Goal: Communication & Community: Answer question/provide support

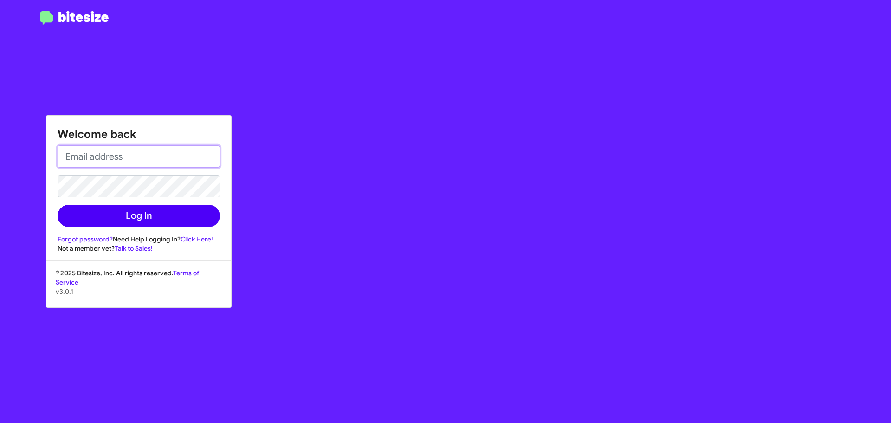
type input "[EMAIL_ADDRESS][DOMAIN_NAME]"
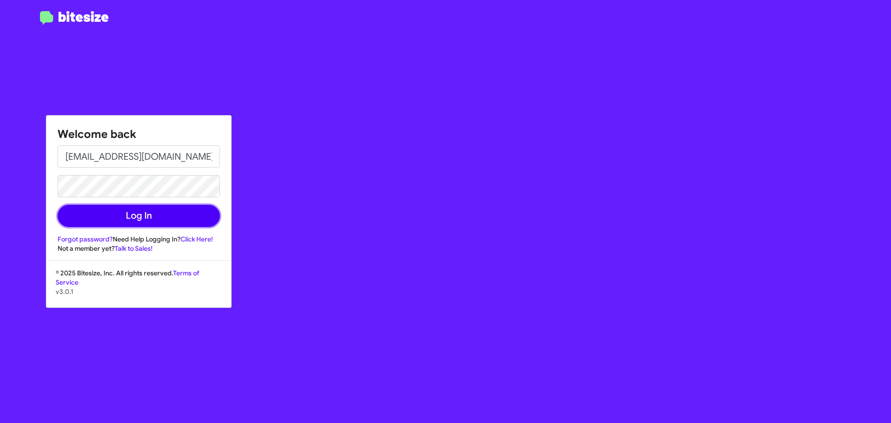
click at [127, 215] on button "Log In" at bounding box center [139, 216] width 163 height 22
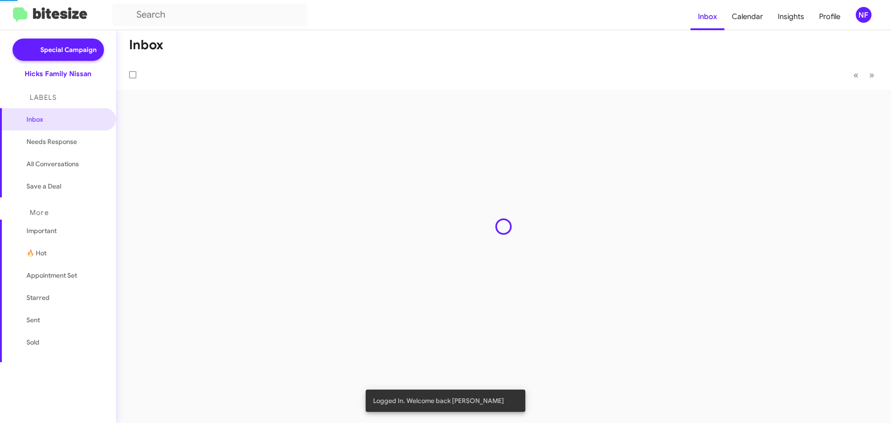
click at [166, 212] on div "Inbox « Previous » Next" at bounding box center [503, 226] width 775 height 393
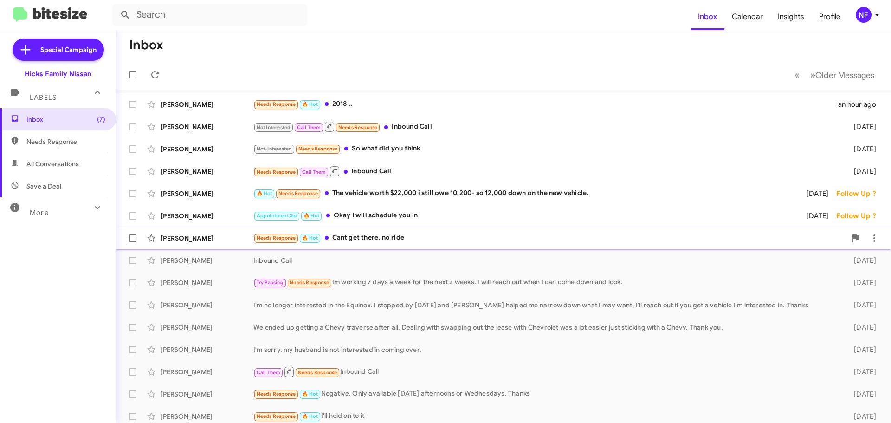
click at [434, 241] on div "Needs Response 🔥 Hot Cant get there, no ride" at bounding box center [550, 238] width 593 height 11
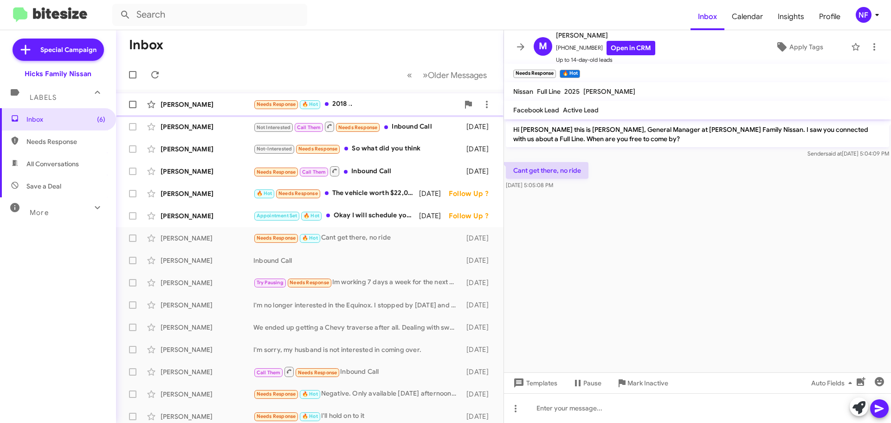
click at [348, 105] on div "Needs Response 🔥 Hot 2018 .." at bounding box center [357, 104] width 206 height 11
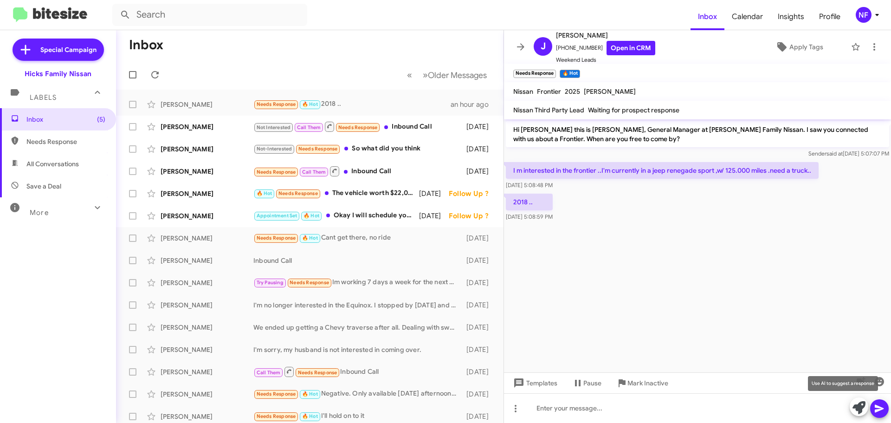
click at [860, 405] on icon at bounding box center [859, 407] width 13 height 13
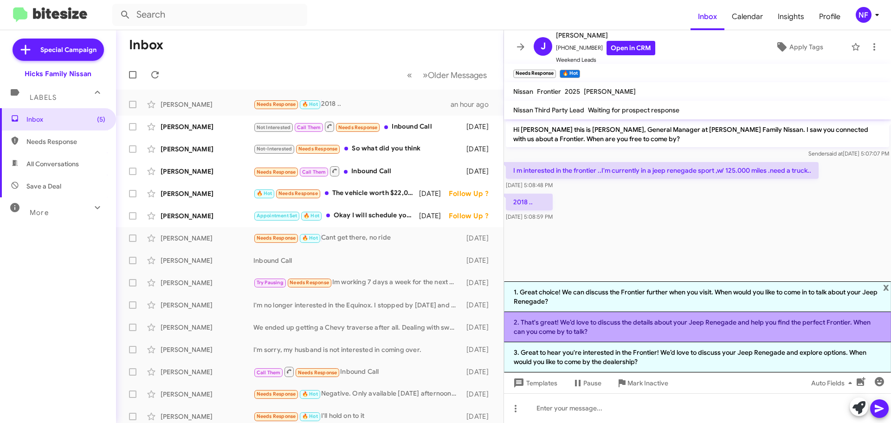
click at [644, 331] on li "2. That's great! We’d love to discuss the details about your Jeep Renegade and …" at bounding box center [697, 327] width 387 height 30
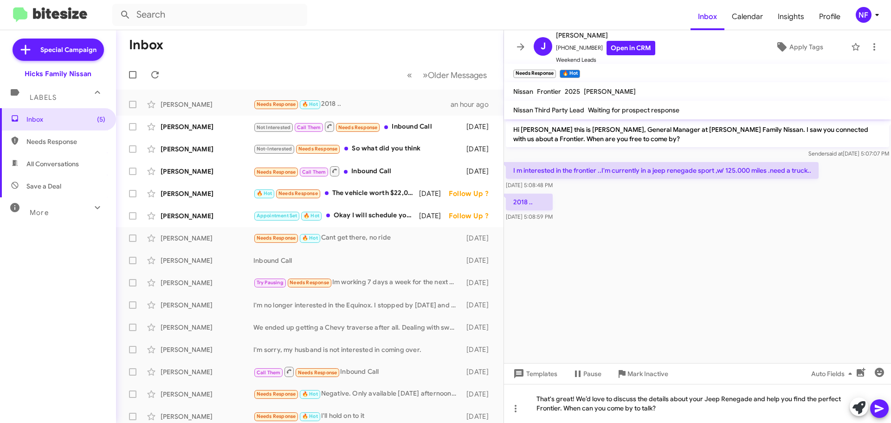
click at [878, 407] on icon at bounding box center [879, 409] width 9 height 8
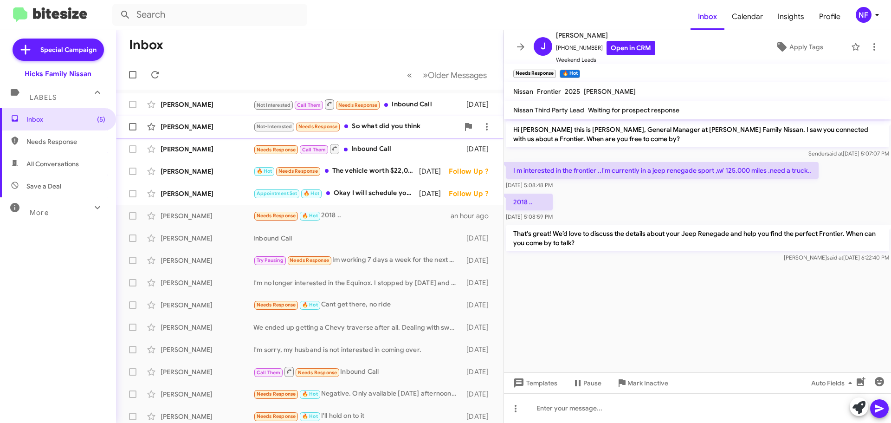
click at [401, 132] on div "Not-Interested Needs Response So what did you think" at bounding box center [357, 126] width 206 height 11
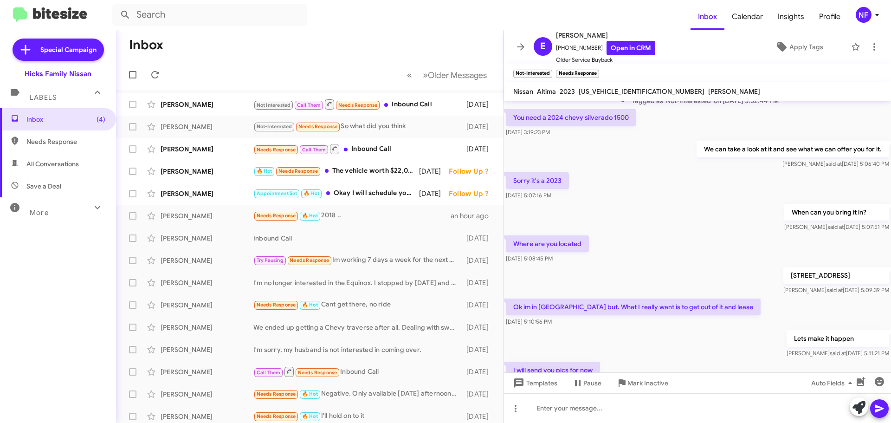
scroll to position [250, 0]
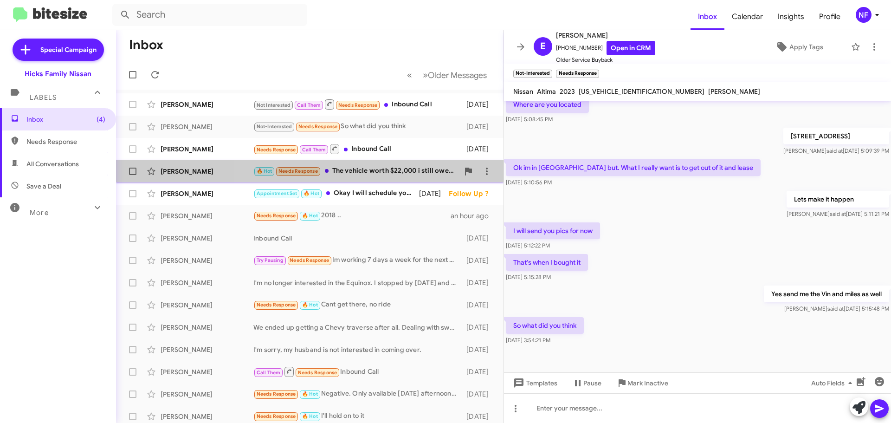
click at [370, 173] on div "🔥 Hot Needs Response The vehicle worth $22,000 i still owe 10,200- so 12,000 do…" at bounding box center [357, 171] width 206 height 11
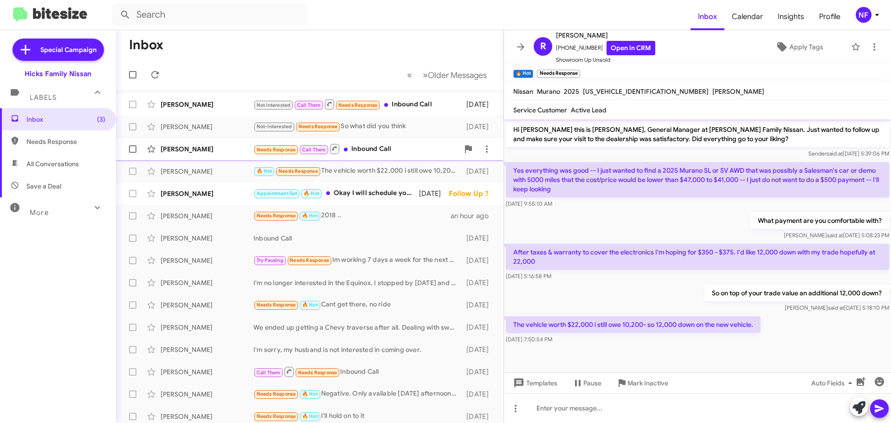
click at [397, 155] on div "[PERSON_NAME] Needs Response Call Them Inbound Call [DATE]" at bounding box center [310, 149] width 373 height 19
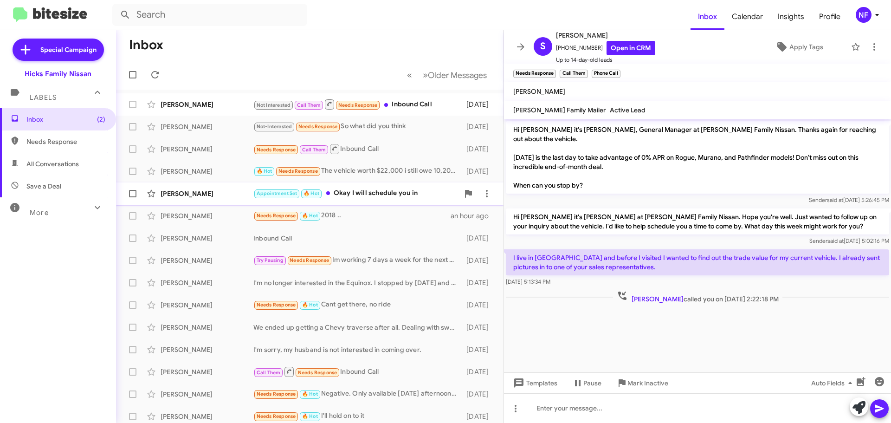
click at [382, 195] on div "Appointment Set 🔥 Hot Okay I will schedule you in" at bounding box center [357, 193] width 206 height 11
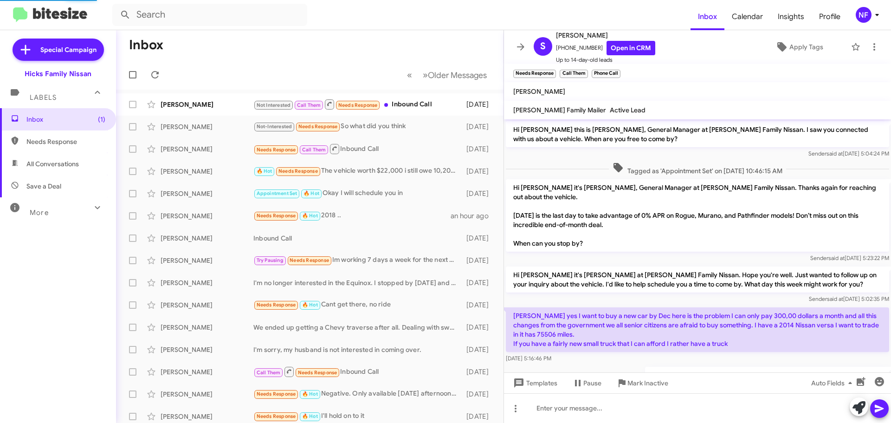
scroll to position [232, 0]
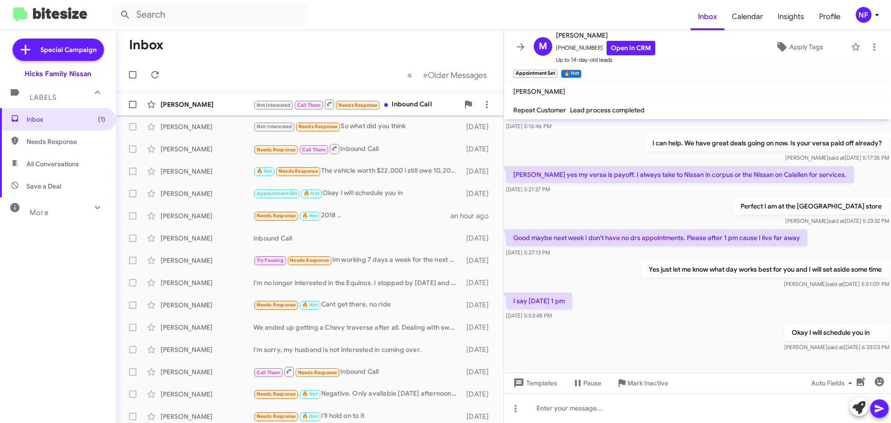
click at [406, 106] on div "Not Interested Call Them Needs Response Inbound Call" at bounding box center [357, 104] width 206 height 12
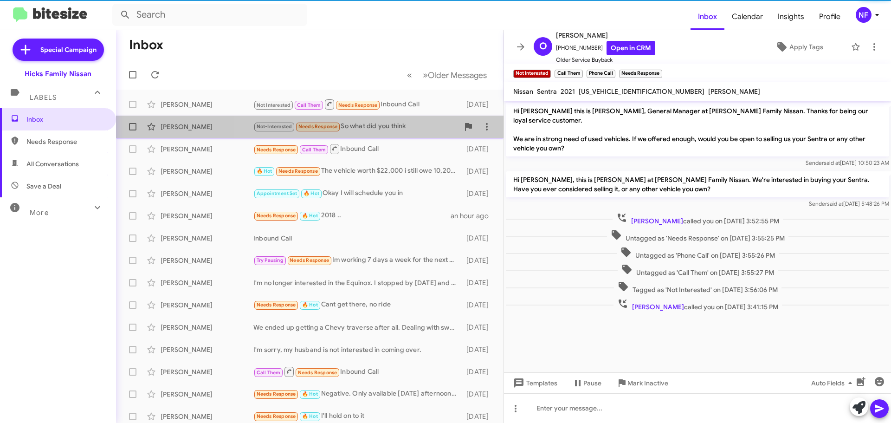
click at [400, 130] on div "Not-Interested Needs Response So what did you think" at bounding box center [357, 126] width 206 height 11
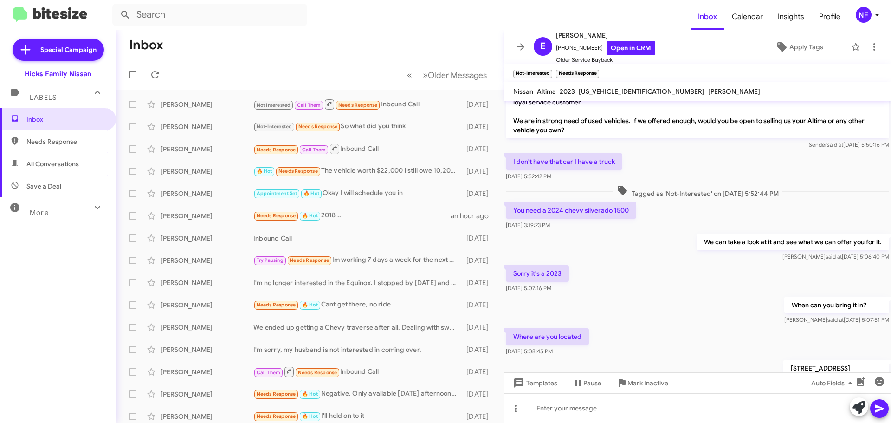
scroll to position [65, 0]
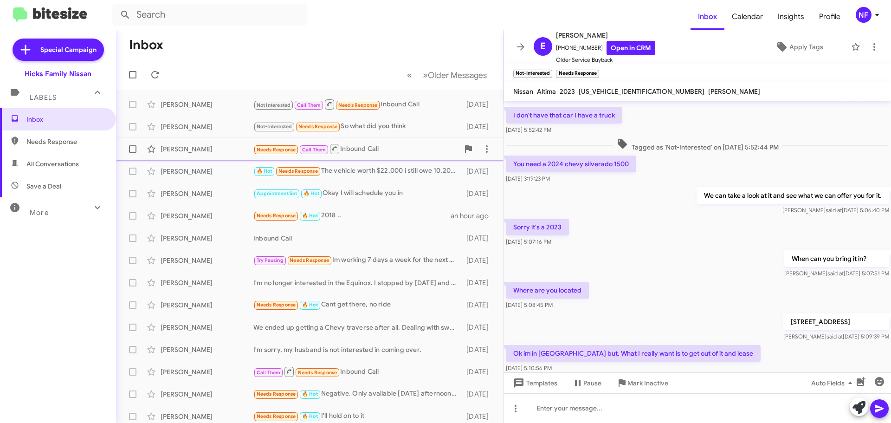
drag, startPoint x: 391, startPoint y: 133, endPoint x: 390, endPoint y: 147, distance: 13.5
click at [391, 133] on div "[PERSON_NAME] Not-Interested Needs Response So what did you think [DATE]" at bounding box center [310, 126] width 373 height 19
click at [346, 221] on div "Needs Response 🔥 Hot 2018 .." at bounding box center [357, 215] width 206 height 11
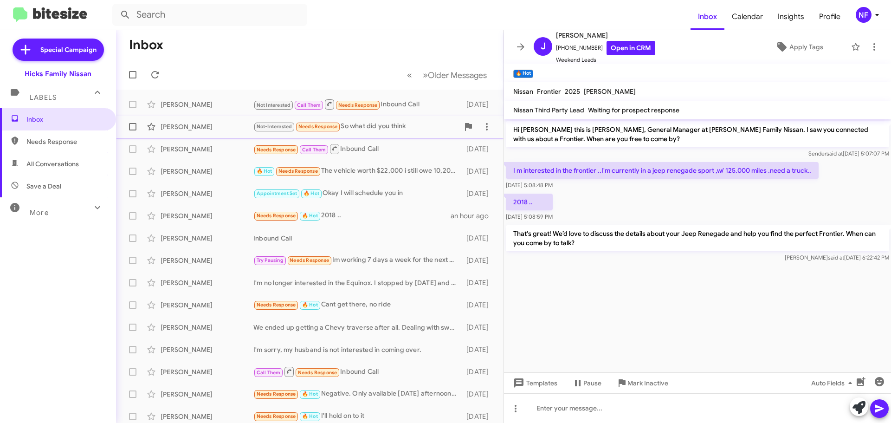
click at [399, 124] on div "Not-Interested Needs Response So what did you think" at bounding box center [357, 126] width 206 height 11
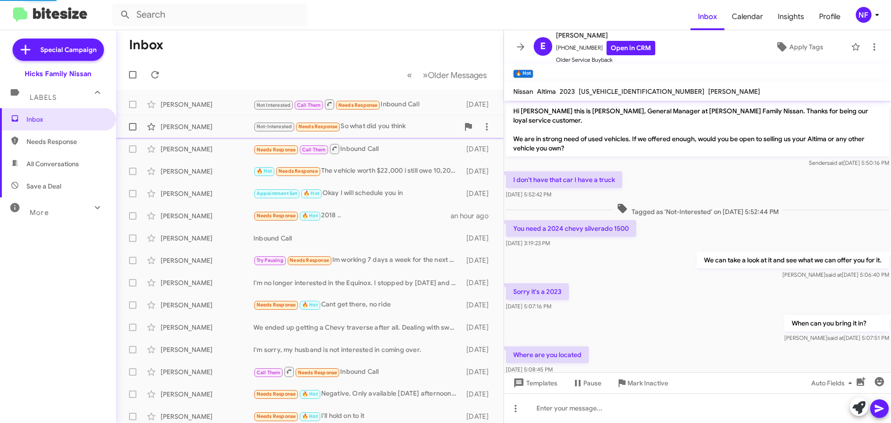
scroll to position [250, 0]
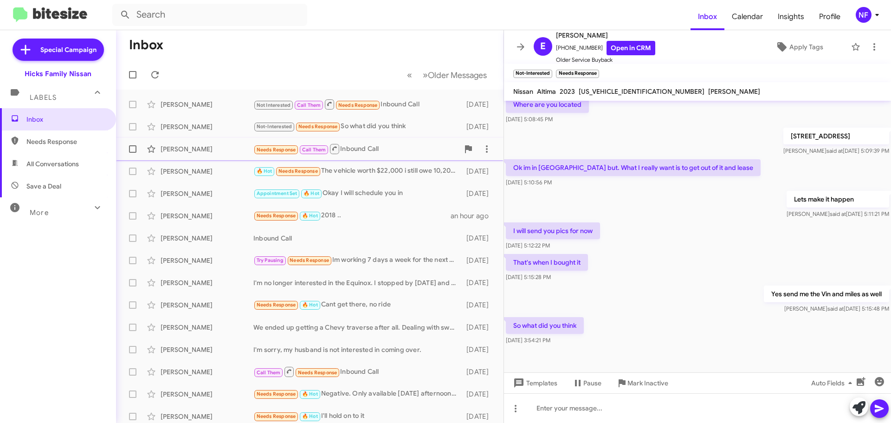
click at [378, 146] on div "Needs Response Call Them Inbound Call" at bounding box center [357, 149] width 206 height 12
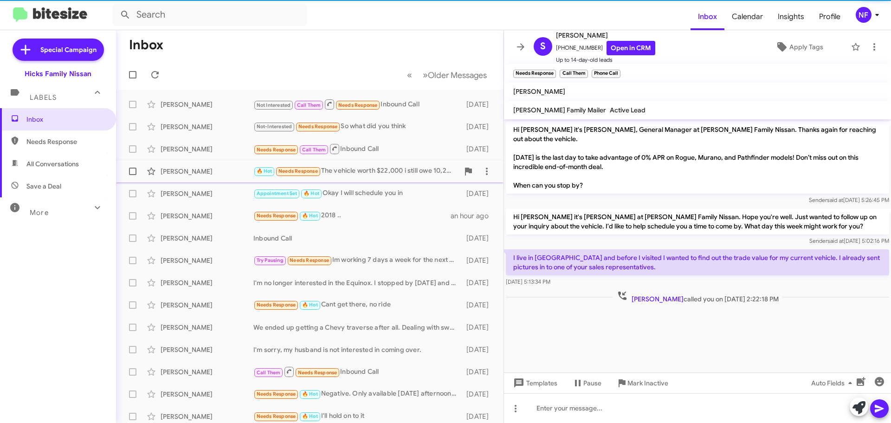
click at [391, 172] on div "🔥 Hot Needs Response The vehicle worth $22,000 i still owe 10,200- so 12,000 do…" at bounding box center [357, 171] width 206 height 11
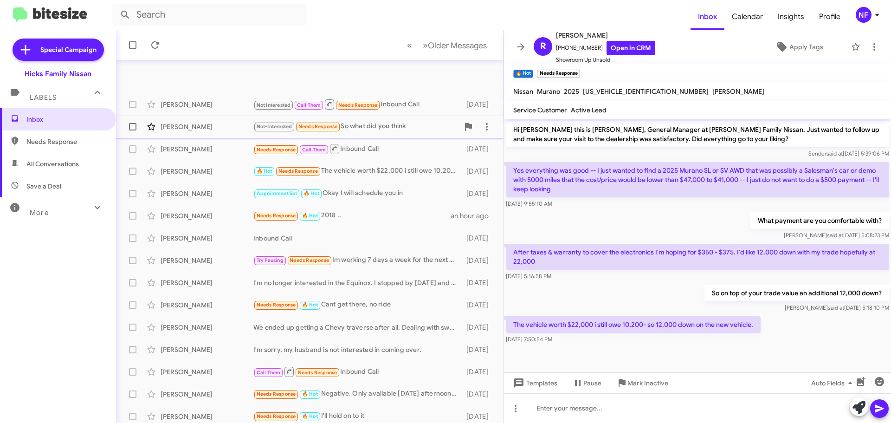
scroll to position [46, 0]
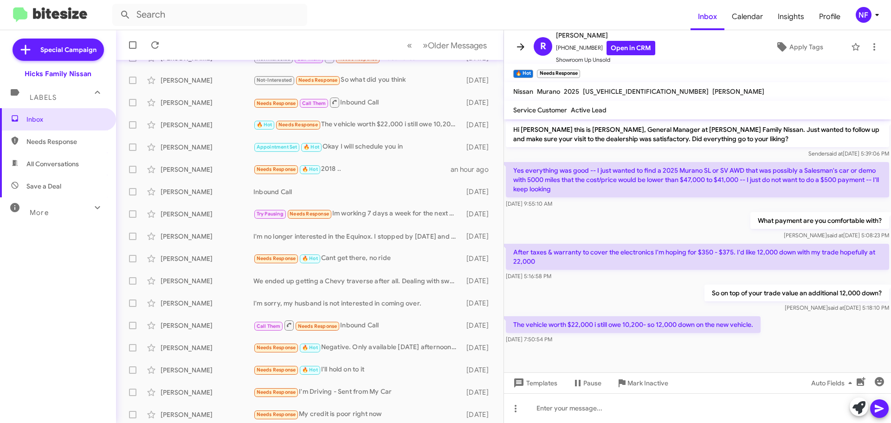
click at [520, 46] on icon at bounding box center [520, 46] width 11 height 11
